Goal: Task Accomplishment & Management: Manage account settings

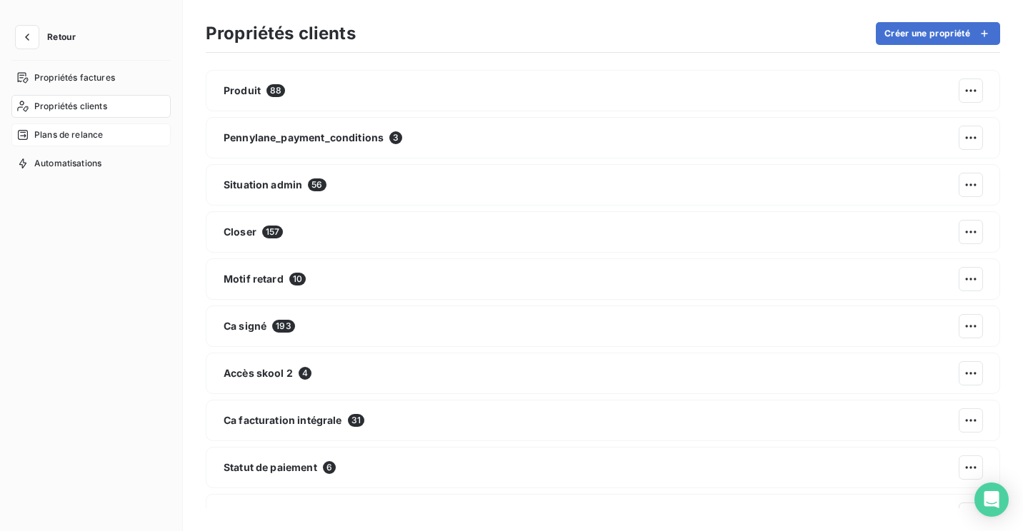
click at [107, 136] on div "Plans de relance" at bounding box center [90, 135] width 159 height 23
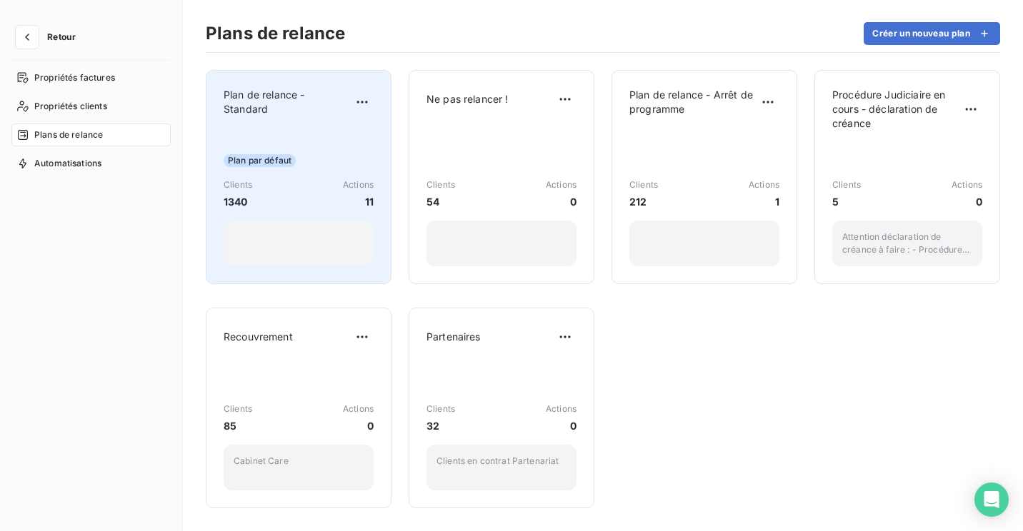
click at [275, 127] on div "Plan de relance - Standard Plan par défaut Clients 1340 Actions 11" at bounding box center [299, 177] width 150 height 179
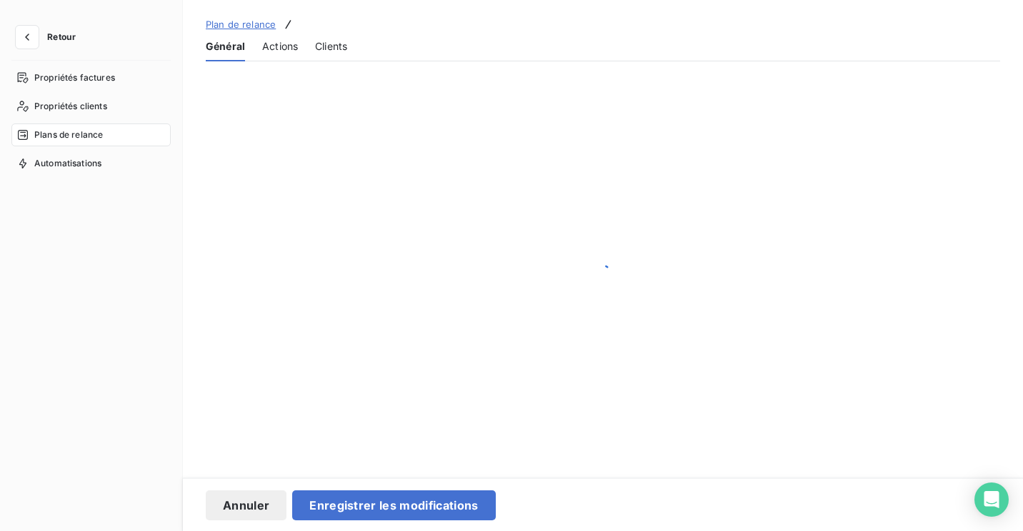
click at [281, 39] on span "Actions" at bounding box center [280, 46] width 36 height 14
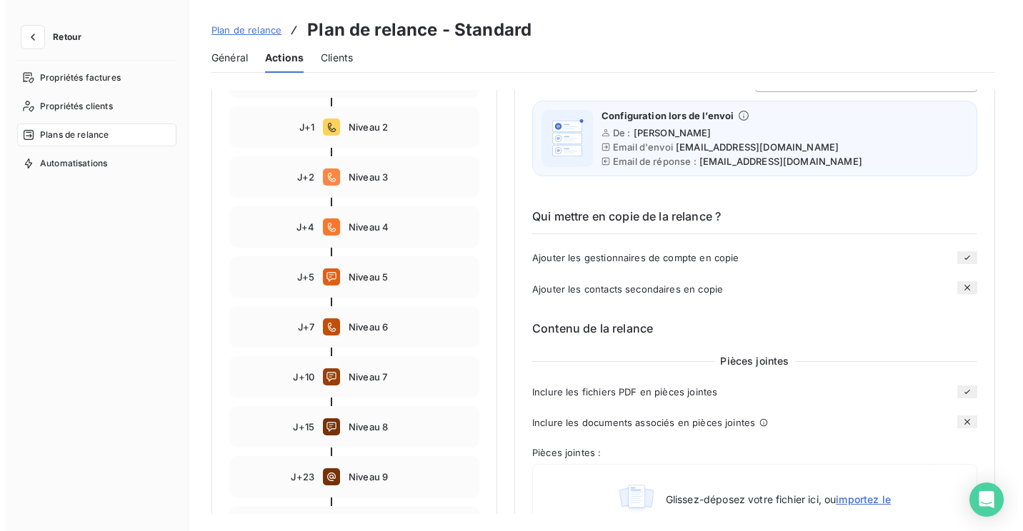
scroll to position [144, 0]
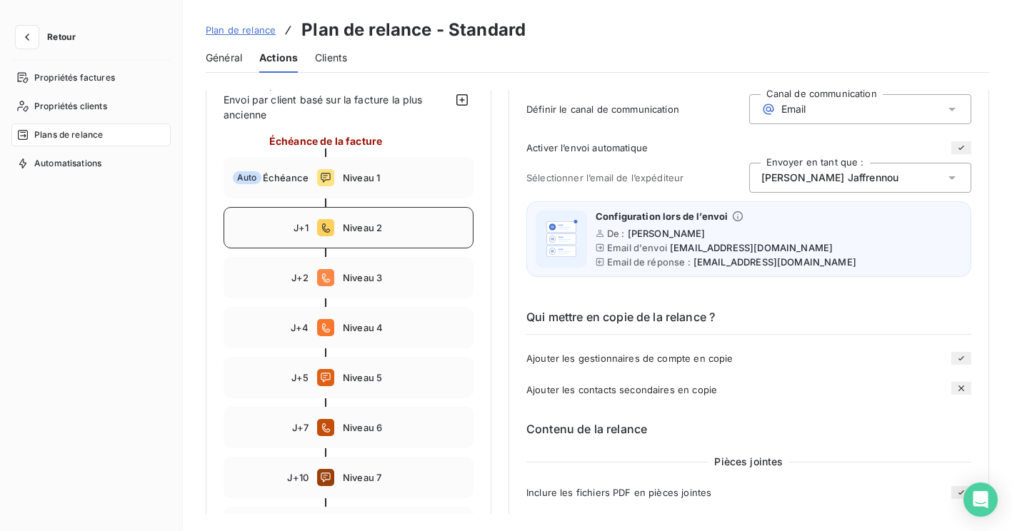
click at [393, 234] on span "Niveau 2" at bounding box center [403, 227] width 121 height 11
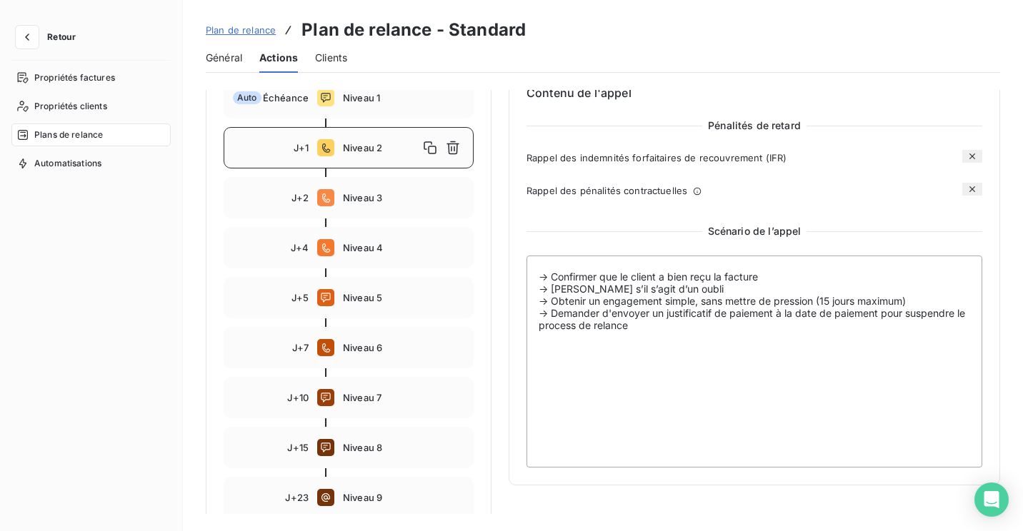
scroll to position [231, 0]
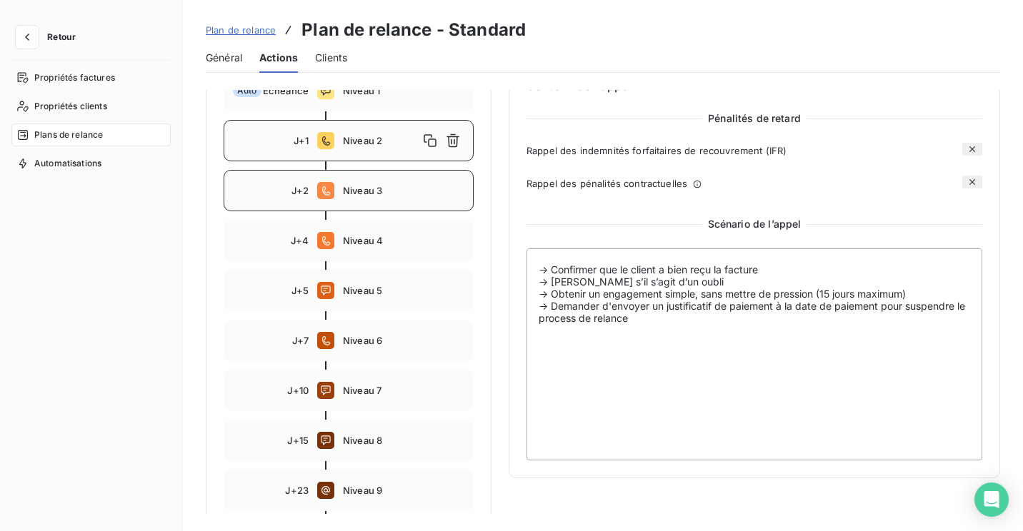
click at [413, 208] on div "J+2 Niveau 3" at bounding box center [349, 190] width 250 height 41
type input "2"
type textarea "-> SI LE CLIENT N'A PAS REPONDU A L'APPEL DU NIVEAU 2 -> Confirmer que le clien…"
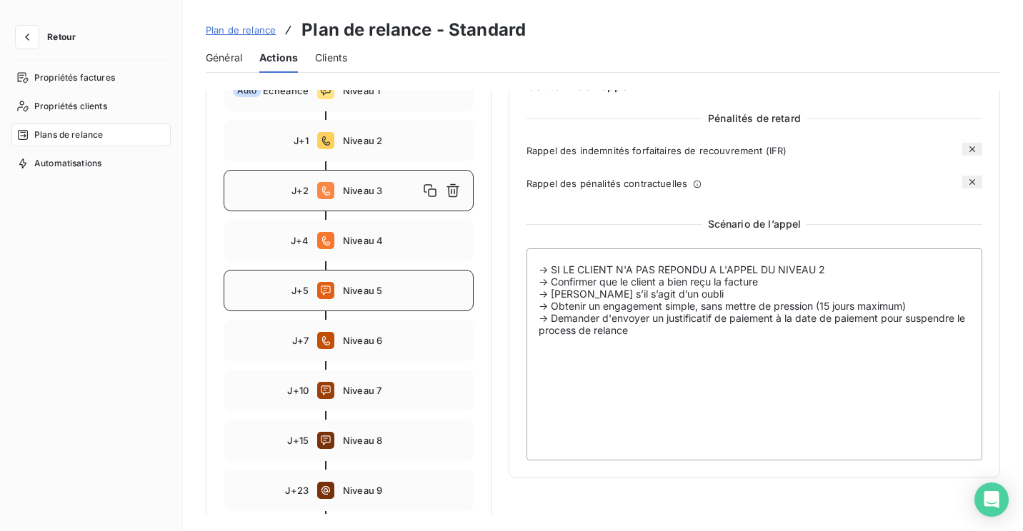
click at [369, 296] on span "Niveau 5" at bounding box center [403, 290] width 121 height 11
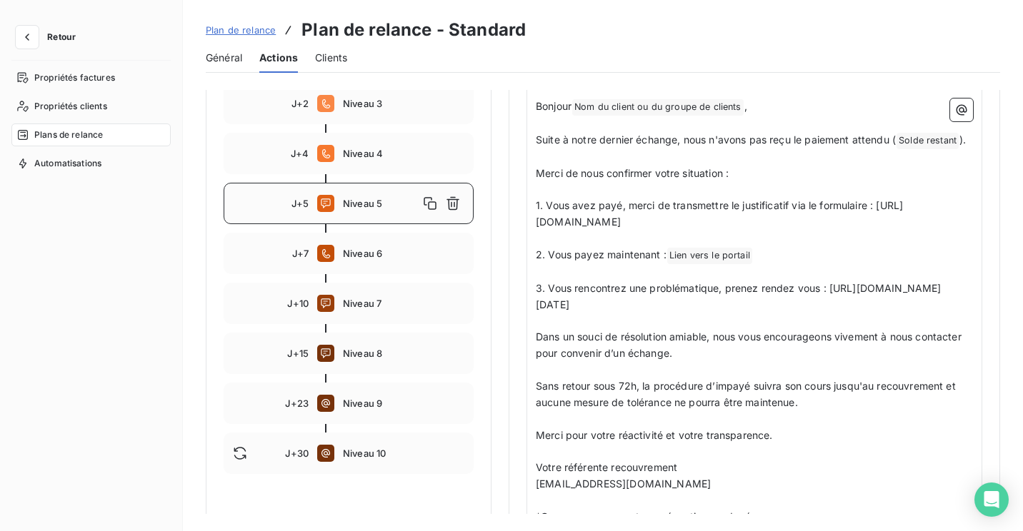
scroll to position [319, 0]
click at [417, 259] on span "Niveau 6" at bounding box center [403, 252] width 121 height 11
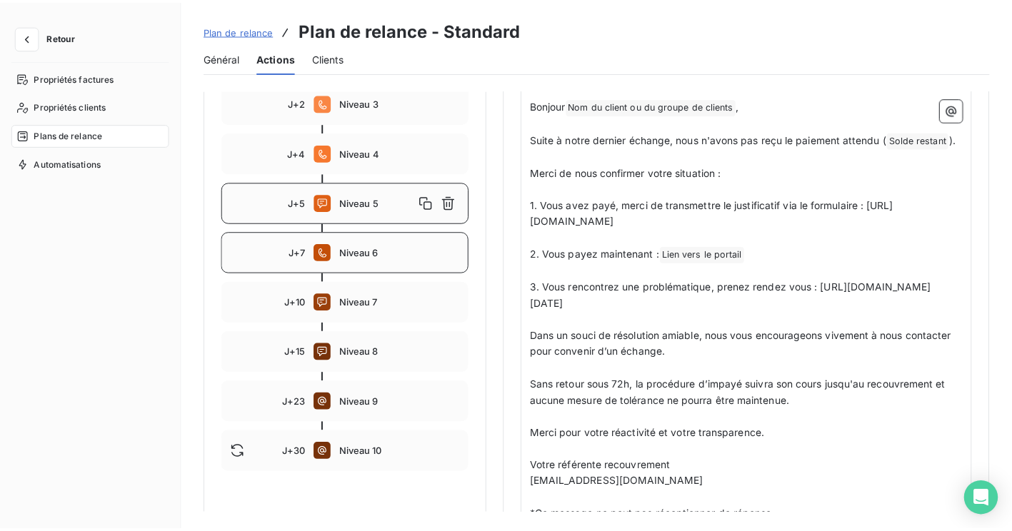
scroll to position [306, 0]
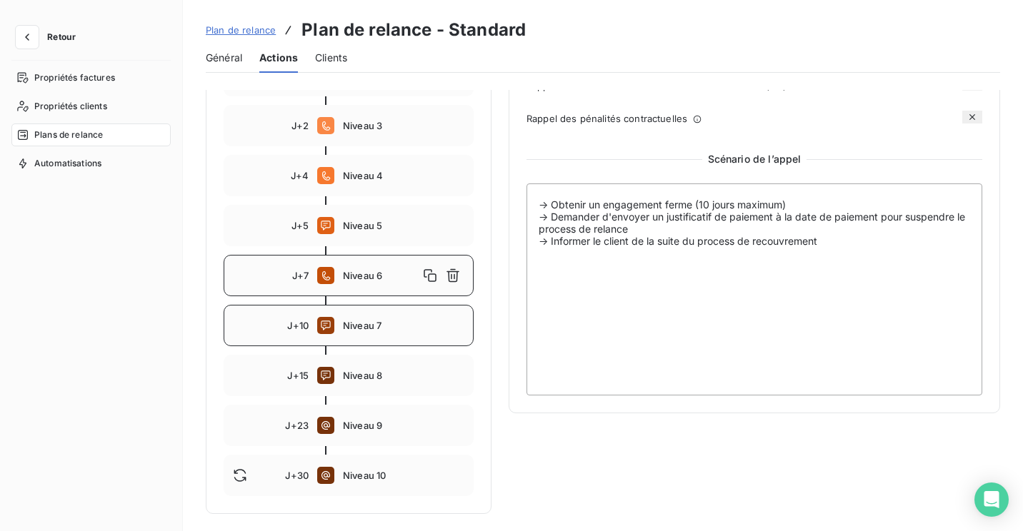
click at [383, 334] on div "J+10 Niveau 7" at bounding box center [349, 325] width 250 height 41
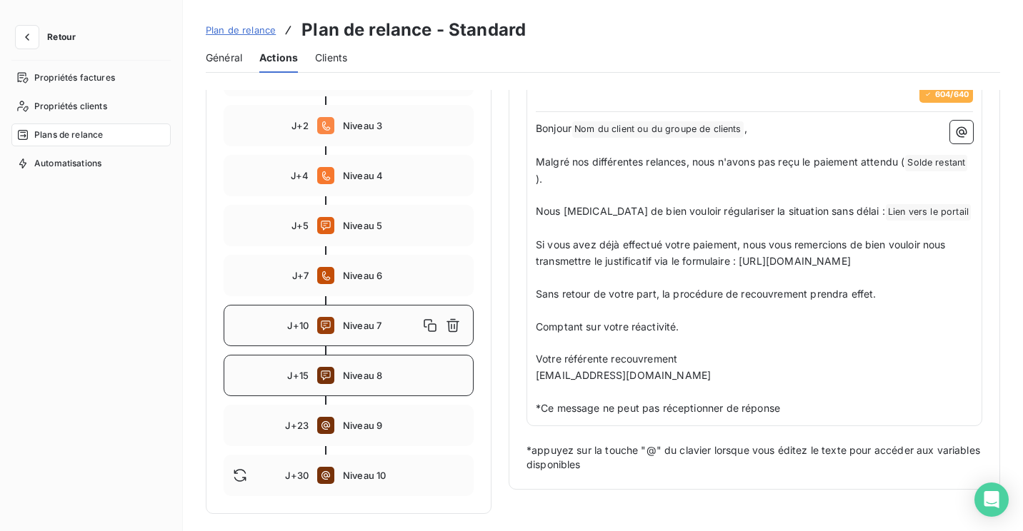
click at [372, 369] on div "J+15 Niveau 8" at bounding box center [349, 375] width 250 height 41
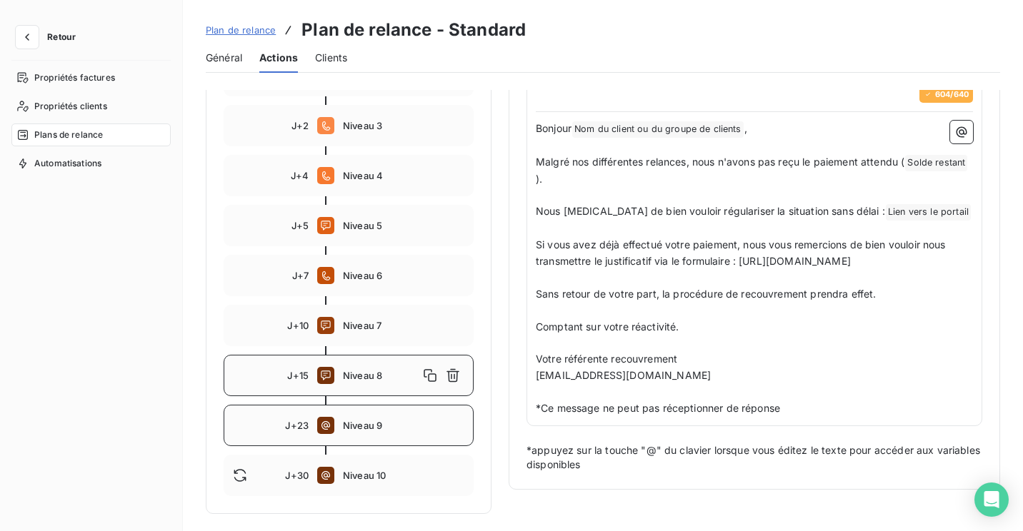
click at [389, 443] on div "J+23 Niveau 9" at bounding box center [349, 425] width 250 height 41
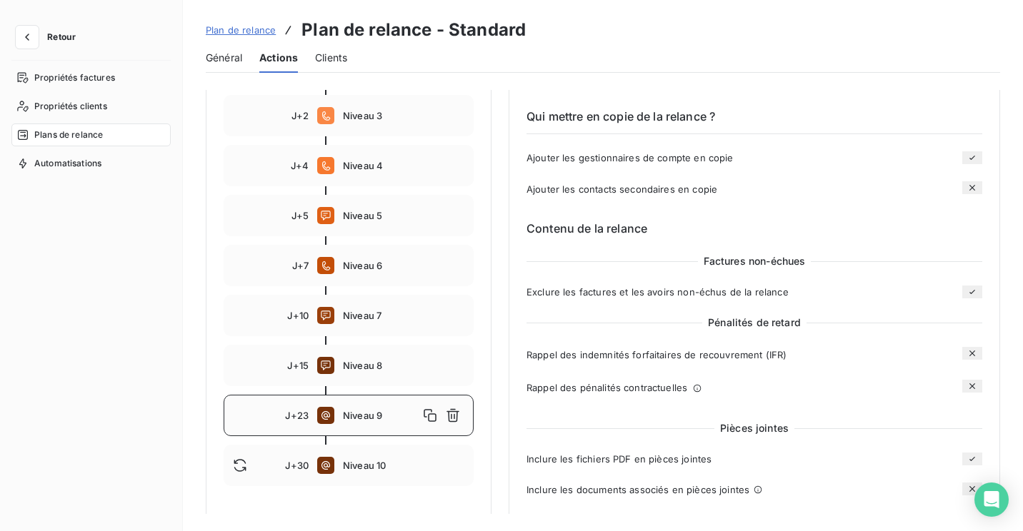
type input "23"
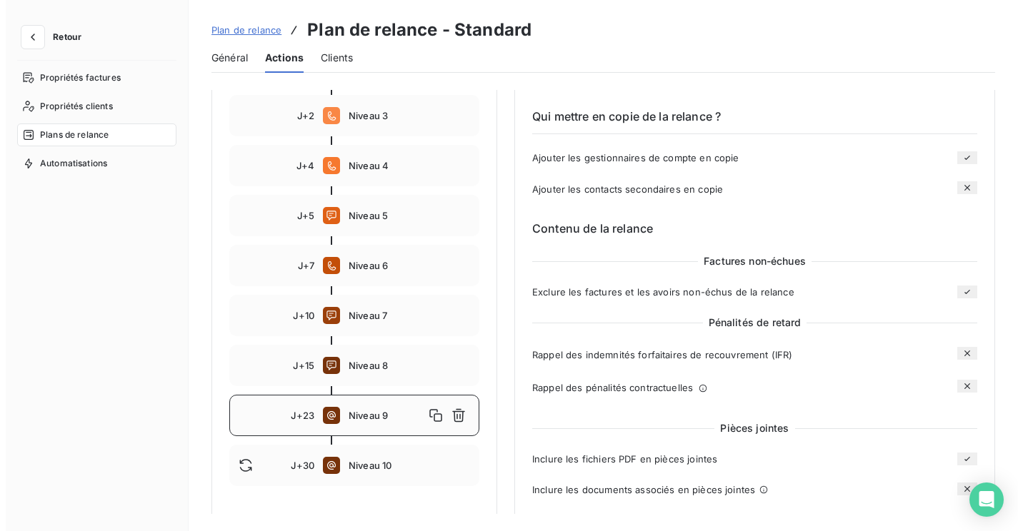
scroll to position [319, 0]
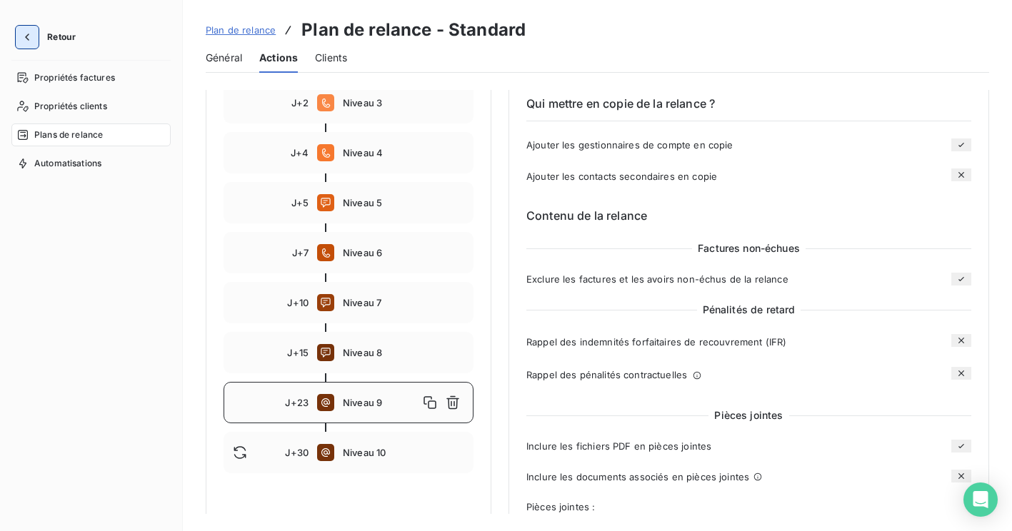
click at [31, 39] on icon "button" at bounding box center [27, 37] width 14 height 14
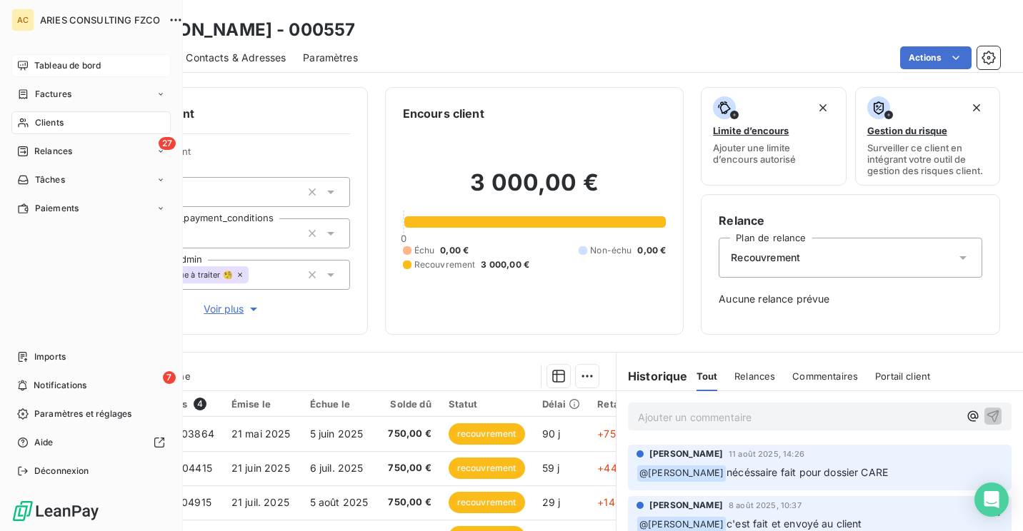
click at [66, 66] on span "Tableau de bord" at bounding box center [67, 65] width 66 height 13
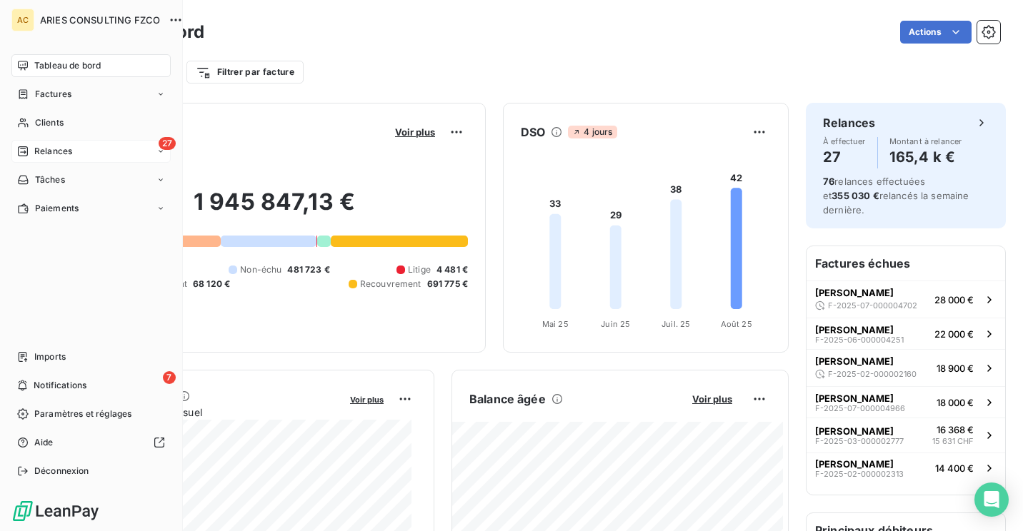
click at [71, 155] on span "Relances" at bounding box center [53, 151] width 38 height 13
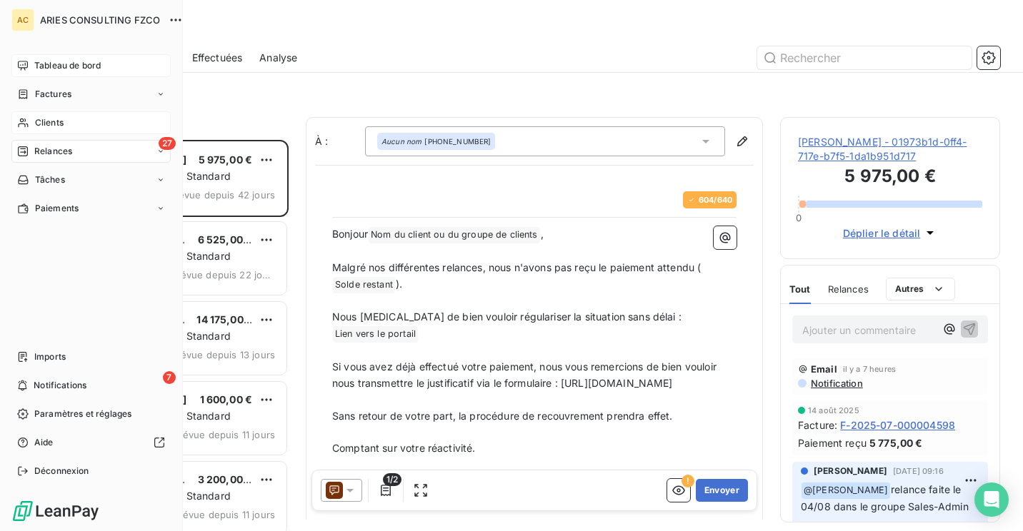
click at [46, 116] on span "Clients" at bounding box center [49, 122] width 29 height 13
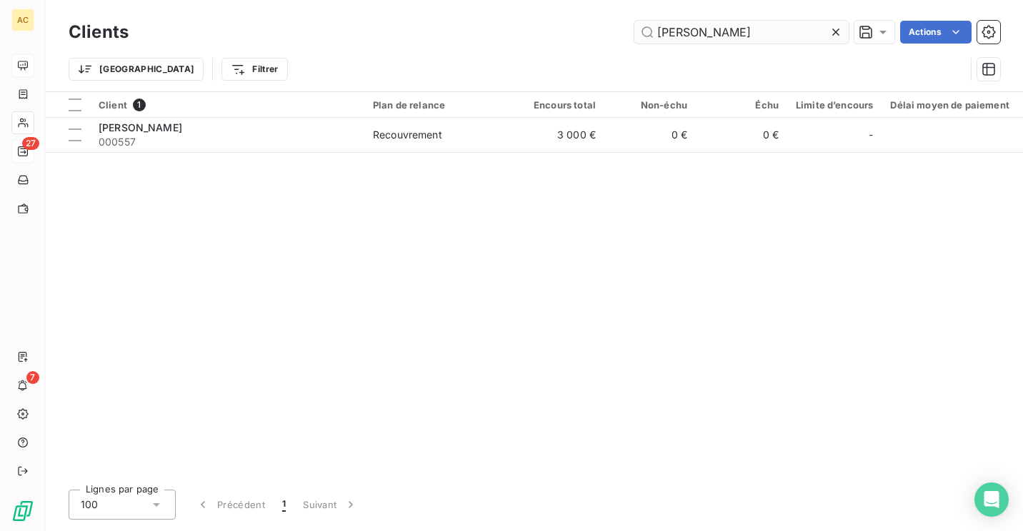
click at [750, 29] on input "[PERSON_NAME]" at bounding box center [741, 32] width 214 height 23
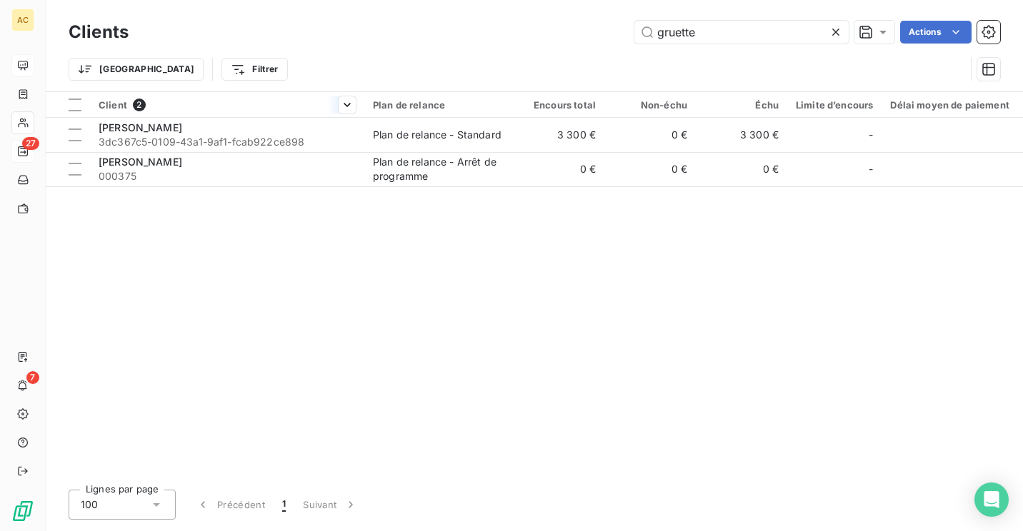
type input "gruette"
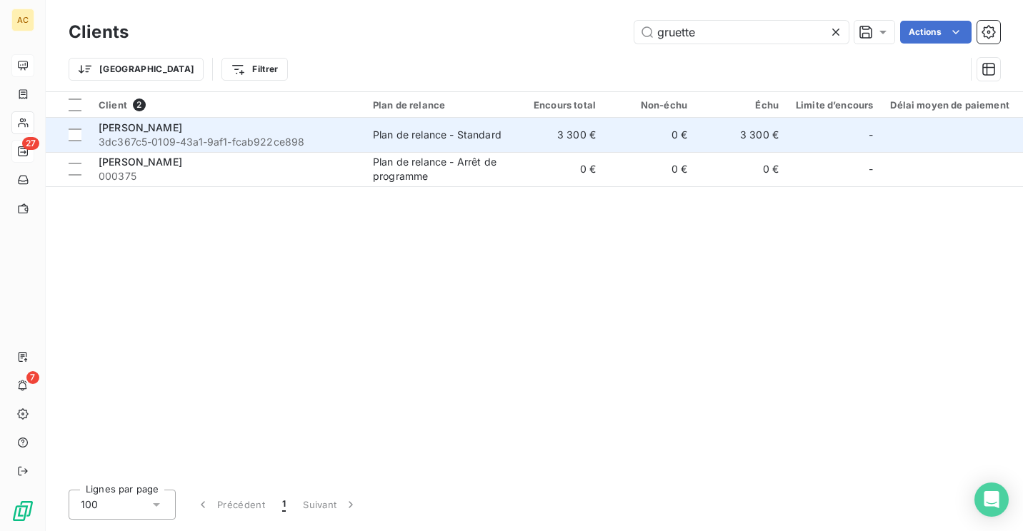
click at [180, 144] on span "3dc367c5-0109-43a1-9af1-fcab922ce898" at bounding box center [227, 142] width 257 height 14
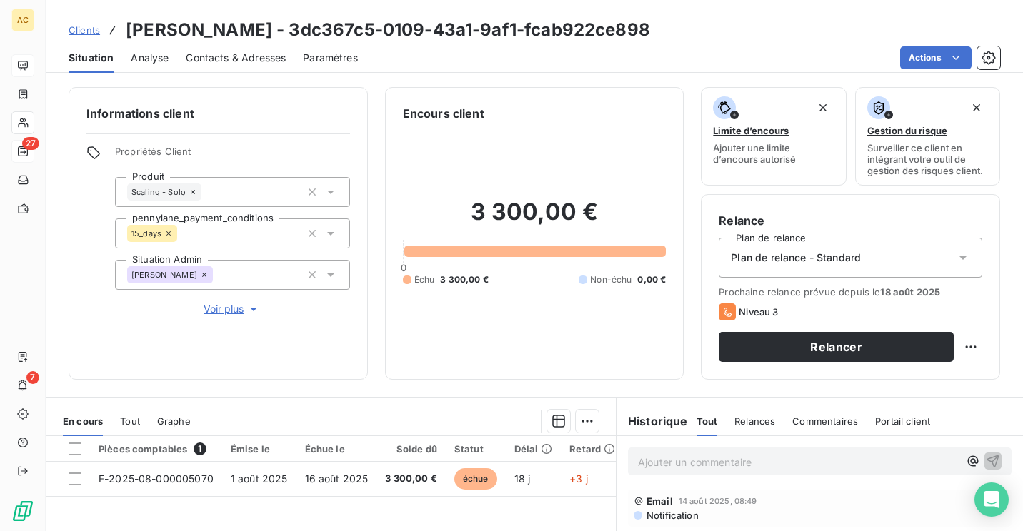
click at [237, 59] on span "Contacts & Adresses" at bounding box center [236, 58] width 100 height 14
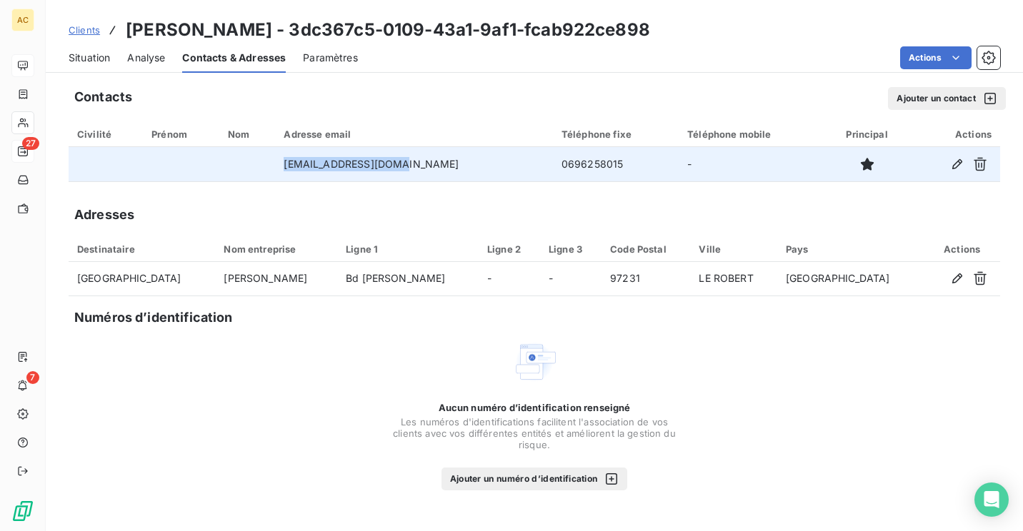
drag, startPoint x: 434, startPoint y: 163, endPoint x: 301, endPoint y: 174, distance: 133.3
click at [301, 174] on td "[EMAIL_ADDRESS][DOMAIN_NAME]" at bounding box center [413, 164] width 277 height 34
copy td "[EMAIL_ADDRESS][DOMAIN_NAME]"
